Goal: Task Accomplishment & Management: Manage account settings

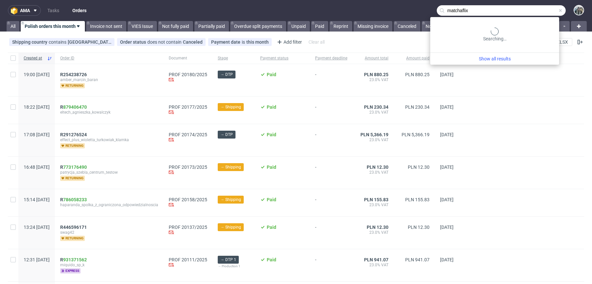
type input "matchaflix"
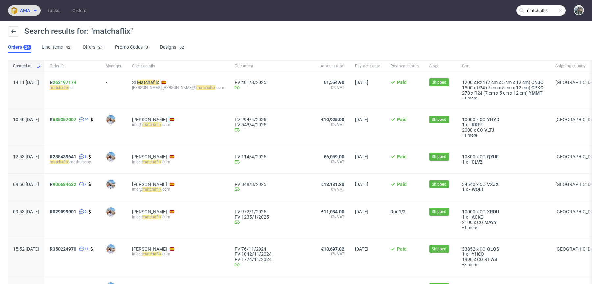
click at [33, 11] on icon at bounding box center [35, 10] width 5 height 5
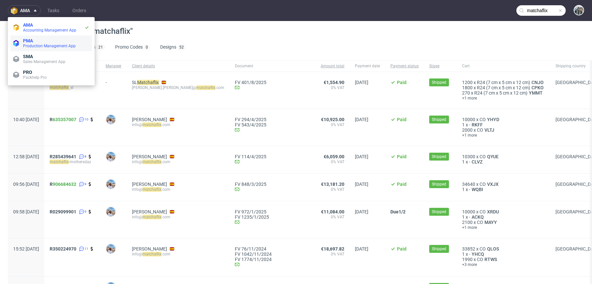
click at [33, 44] on span "Production Management App" at bounding box center [49, 46] width 53 height 5
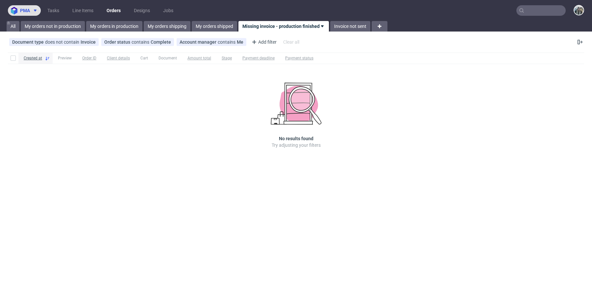
click at [37, 14] on button "pma" at bounding box center [24, 10] width 33 height 11
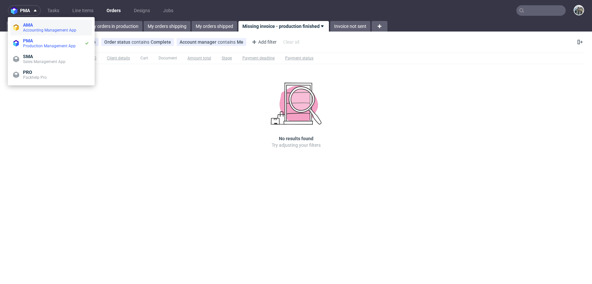
click at [37, 34] on li "AMA Accounting Management App" at bounding box center [51, 28] width 81 height 16
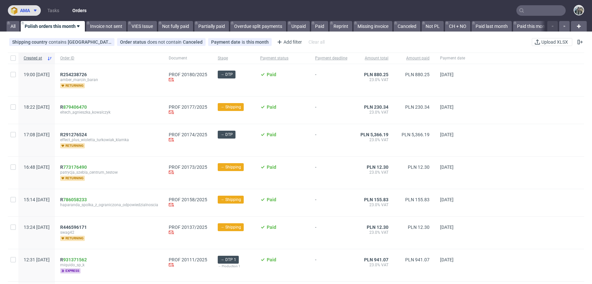
click at [28, 13] on button "ama" at bounding box center [24, 10] width 33 height 11
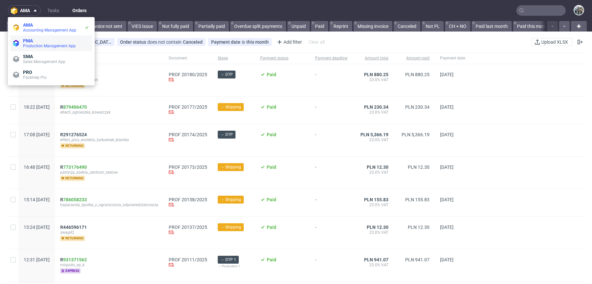
click at [38, 49] on li "PMA Production Management App" at bounding box center [51, 43] width 81 height 16
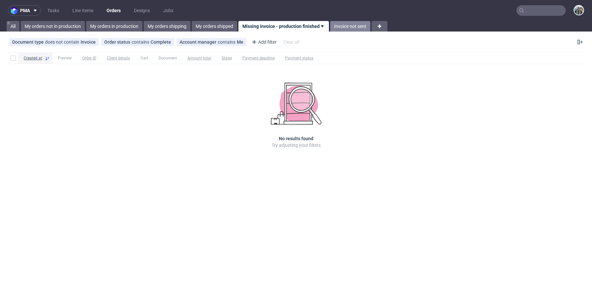
click at [351, 27] on link "Invoice not sent" at bounding box center [350, 26] width 40 height 11
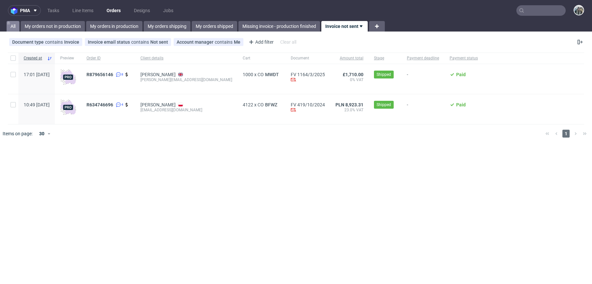
click at [13, 25] on link "All" at bounding box center [13, 26] width 13 height 11
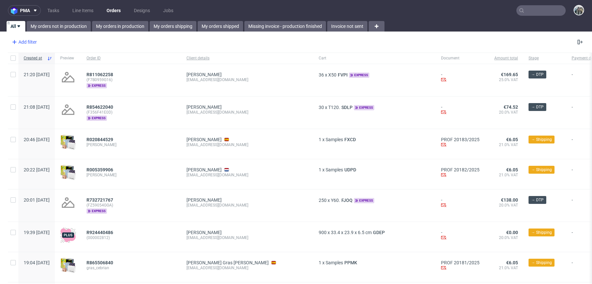
click at [26, 43] on div "Add filter" at bounding box center [23, 42] width 29 height 11
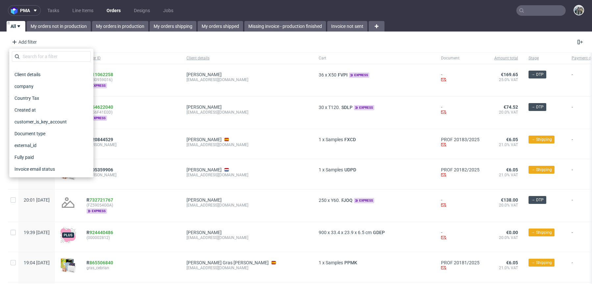
scroll to position [87, 0]
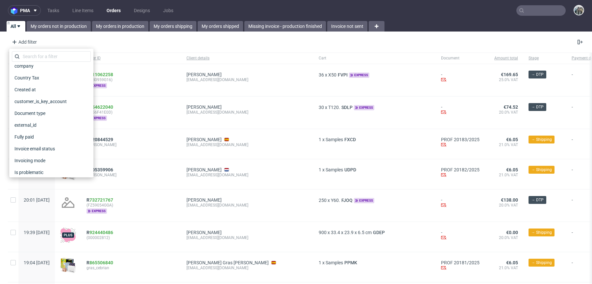
click at [115, 37] on div "Add filter Hide filters Clear all" at bounding box center [296, 42] width 592 height 16
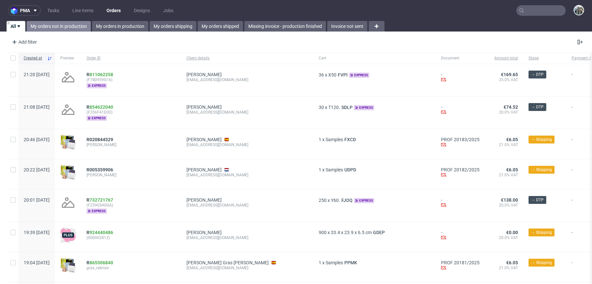
click at [52, 29] on link "My orders not in production" at bounding box center [59, 26] width 64 height 11
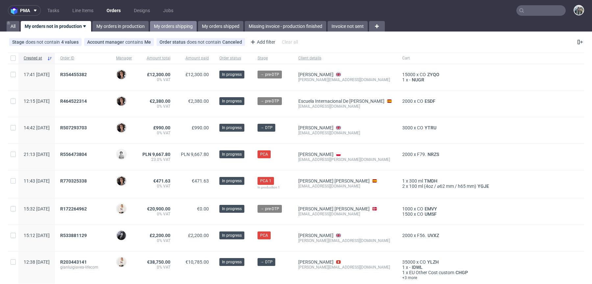
click at [159, 29] on link "My orders shipping" at bounding box center [173, 26] width 47 height 11
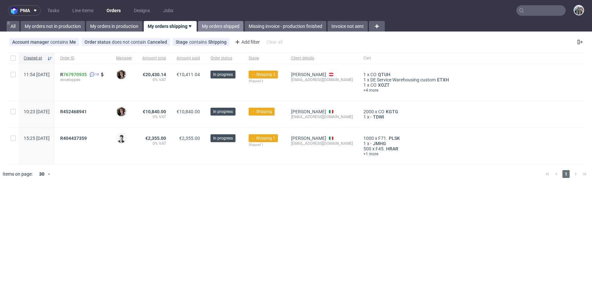
click at [223, 26] on link "My orders shipped" at bounding box center [220, 26] width 45 height 11
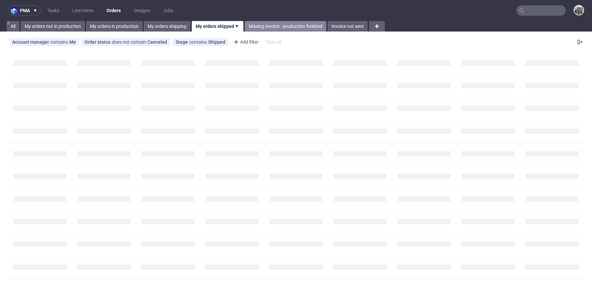
click at [281, 27] on link "Missing invoice - production finished" at bounding box center [284, 26] width 81 height 11
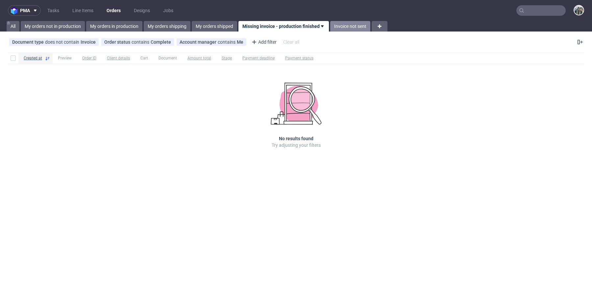
click at [342, 29] on link "Invoice not sent" at bounding box center [350, 26] width 40 height 11
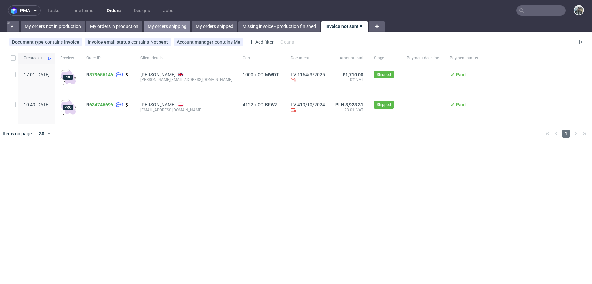
click at [167, 29] on link "My orders shipping" at bounding box center [167, 26] width 47 height 11
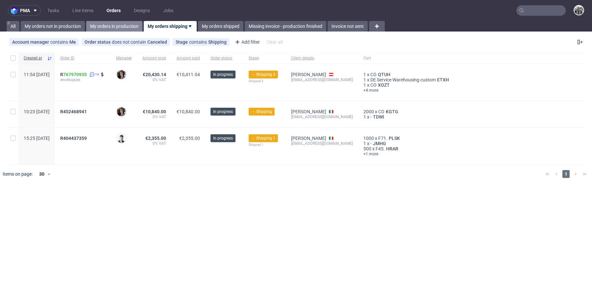
click at [118, 25] on link "My orders in production" at bounding box center [114, 26] width 56 height 11
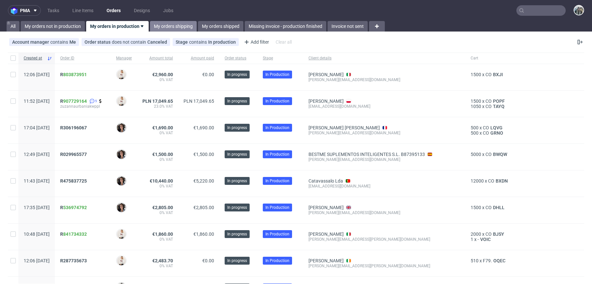
click at [177, 28] on link "My orders shipping" at bounding box center [173, 26] width 47 height 11
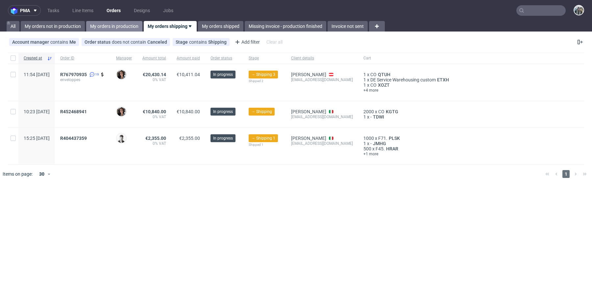
click at [124, 26] on link "My orders in production" at bounding box center [114, 26] width 56 height 11
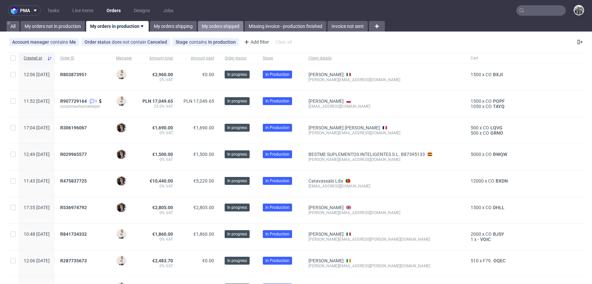
click at [216, 24] on link "My orders shipped" at bounding box center [220, 26] width 45 height 11
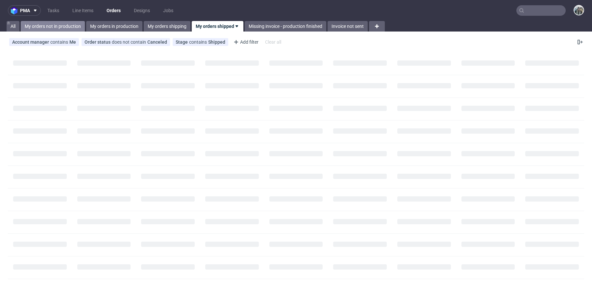
click at [69, 26] on link "My orders not in production" at bounding box center [53, 26] width 64 height 11
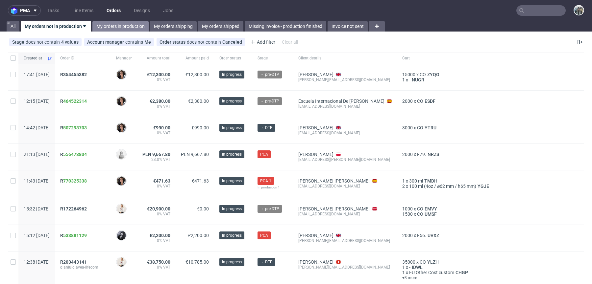
click at [112, 30] on link "My orders in production" at bounding box center [120, 26] width 56 height 11
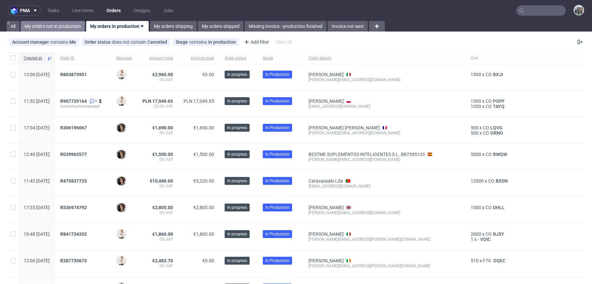
click at [63, 27] on link "My orders not in production" at bounding box center [53, 26] width 64 height 11
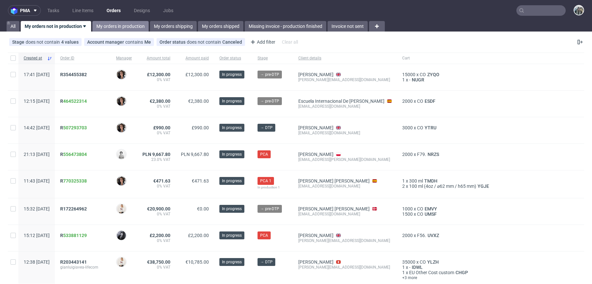
click at [127, 31] on link "My orders in production" at bounding box center [120, 26] width 56 height 11
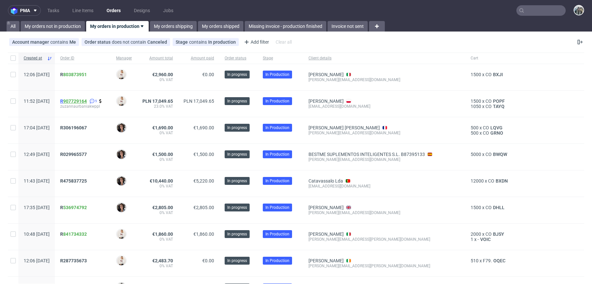
click at [83, 100] on link "907729164" at bounding box center [75, 101] width 24 height 5
click at [80, 100] on span "R 907729164" at bounding box center [73, 101] width 27 height 5
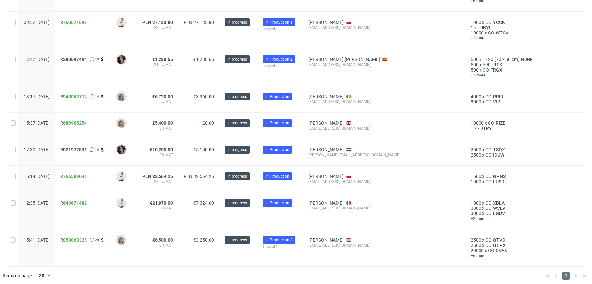
scroll to position [357, 0]
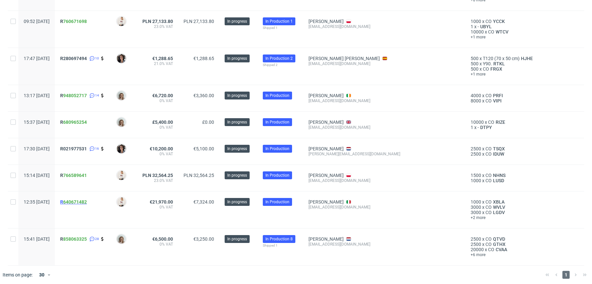
click at [81, 200] on span "R 640671482" at bounding box center [73, 201] width 27 height 5
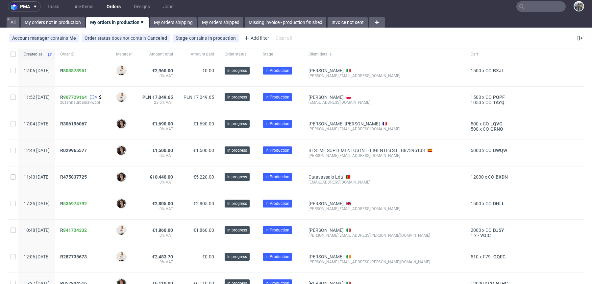
scroll to position [6, 0]
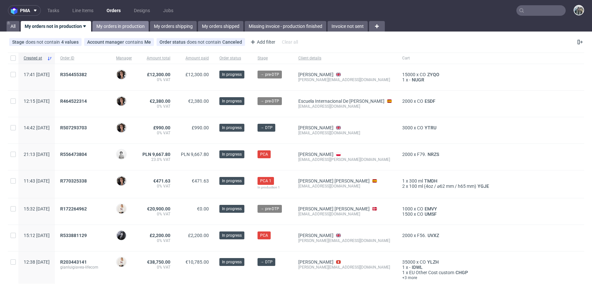
click at [132, 28] on link "My orders in production" at bounding box center [120, 26] width 56 height 11
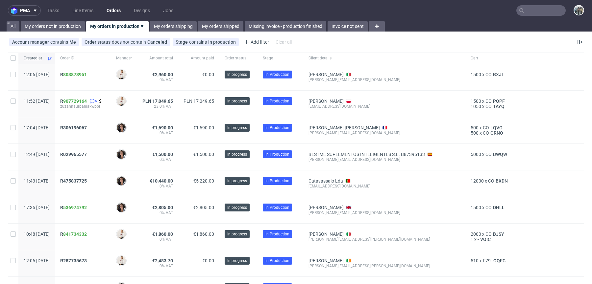
click at [67, 32] on div "pma Tasks Line Items Orders Designs Jobs All My orders not in production My ord…" at bounding box center [296, 142] width 592 height 284
click at [59, 28] on link "My orders not in production" at bounding box center [53, 26] width 64 height 11
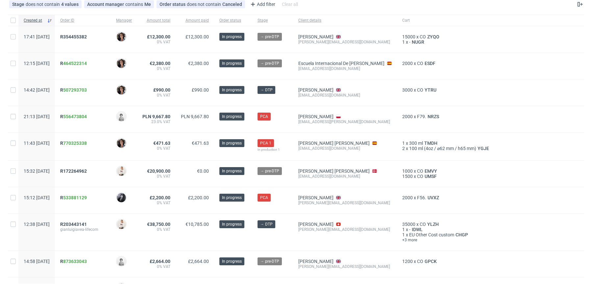
scroll to position [32, 0]
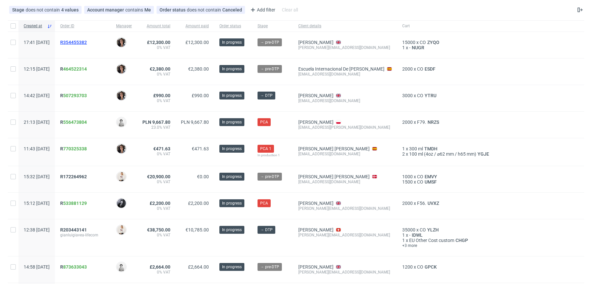
click at [83, 43] on span "R354455382" at bounding box center [73, 42] width 27 height 5
click at [80, 202] on span "R 533881129" at bounding box center [73, 203] width 27 height 5
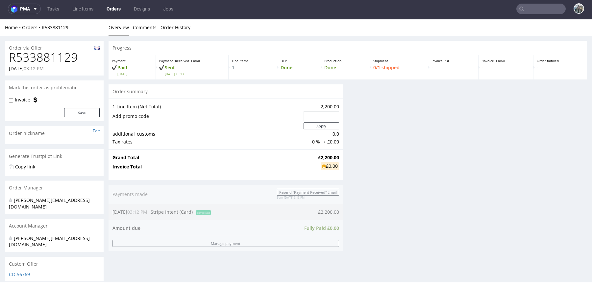
scroll to position [2, 0]
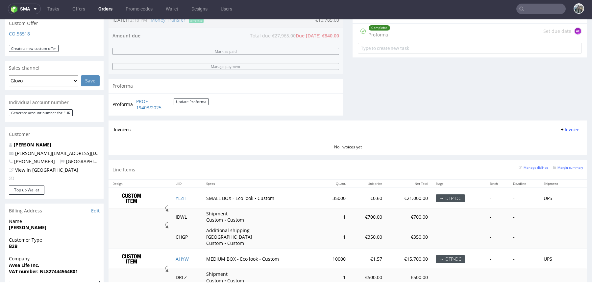
scroll to position [242, 0]
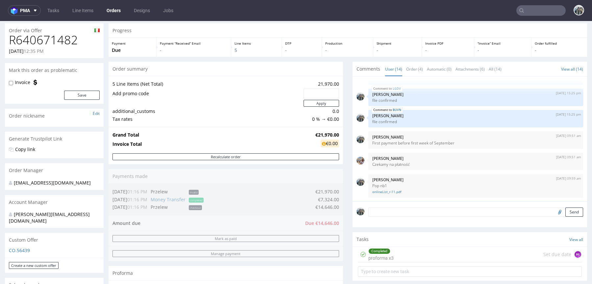
scroll to position [20, 0]
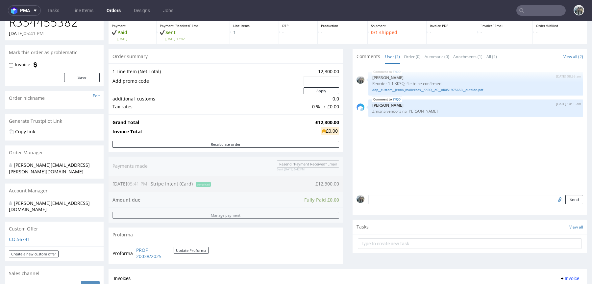
scroll to position [157, 0]
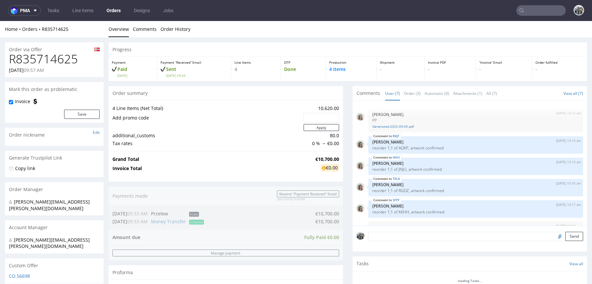
scroll to position [43, 0]
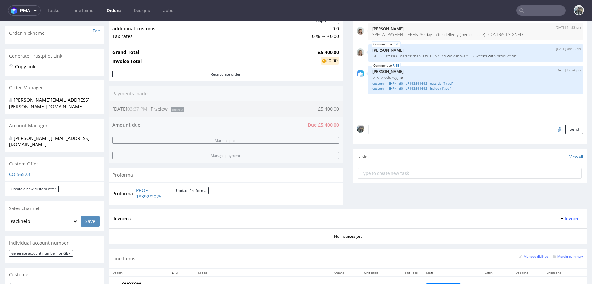
scroll to position [101, 0]
